Goal: Transaction & Acquisition: Purchase product/service

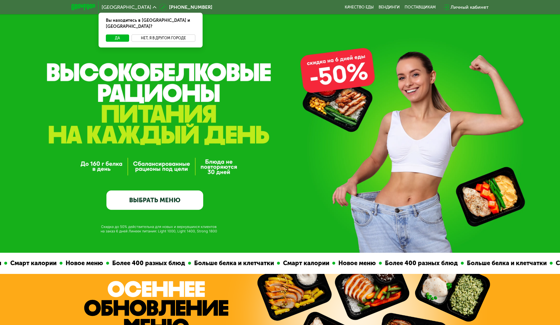
click at [140, 34] on button "Нет, я в другом городе" at bounding box center [164, 37] width 64 height 7
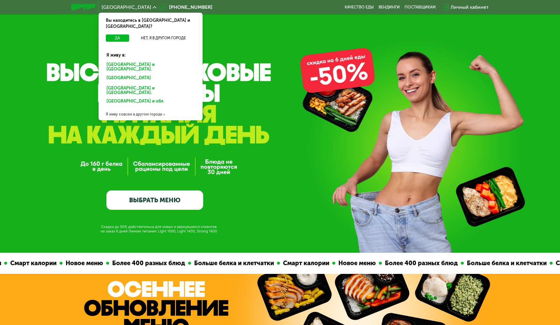
click at [126, 61] on div "[GEOGRAPHIC_DATA] и [GEOGRAPHIC_DATA]." at bounding box center [150, 67] width 97 height 13
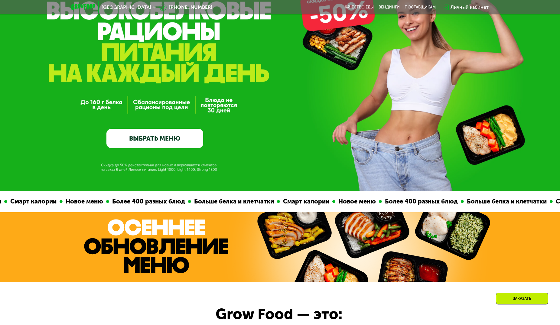
scroll to position [62, 0]
click at [157, 139] on link "ВЫБРАТЬ МЕНЮ" at bounding box center [154, 138] width 97 height 19
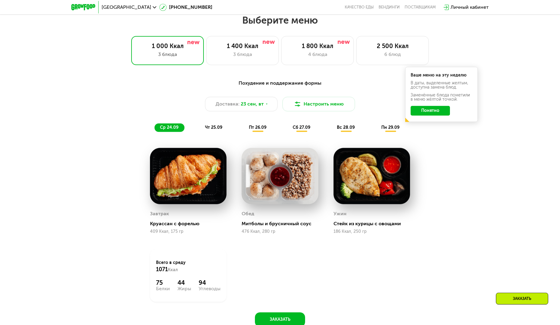
scroll to position [458, 0]
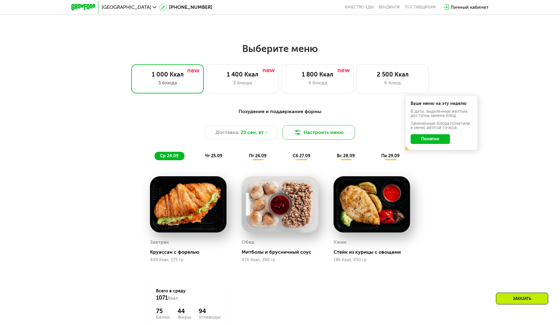
click at [309, 137] on button "Настроить меню" at bounding box center [319, 132] width 73 height 15
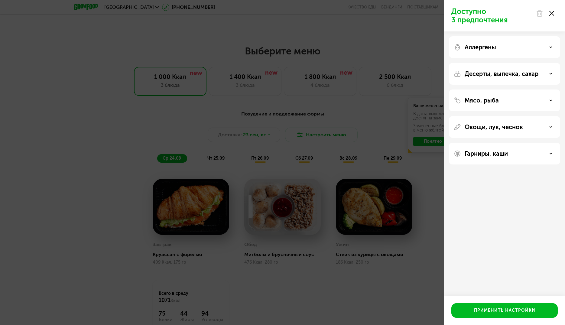
click at [484, 74] on p "Десерты, выпечка, сахар" at bounding box center [502, 73] width 74 height 7
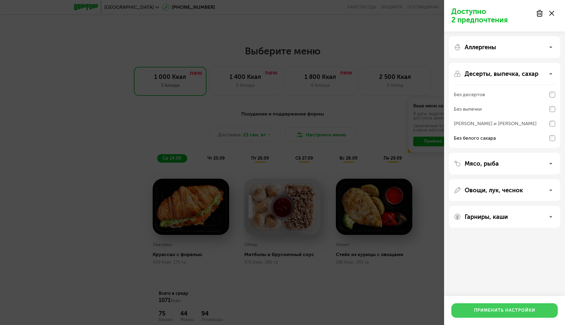
click at [497, 306] on button "Применить настройки" at bounding box center [505, 310] width 106 height 15
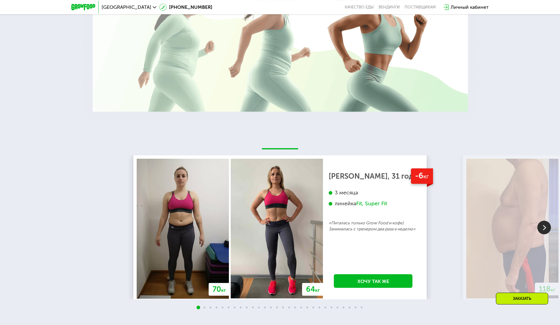
scroll to position [1260, 0]
